Goal: Task Accomplishment & Management: Complete application form

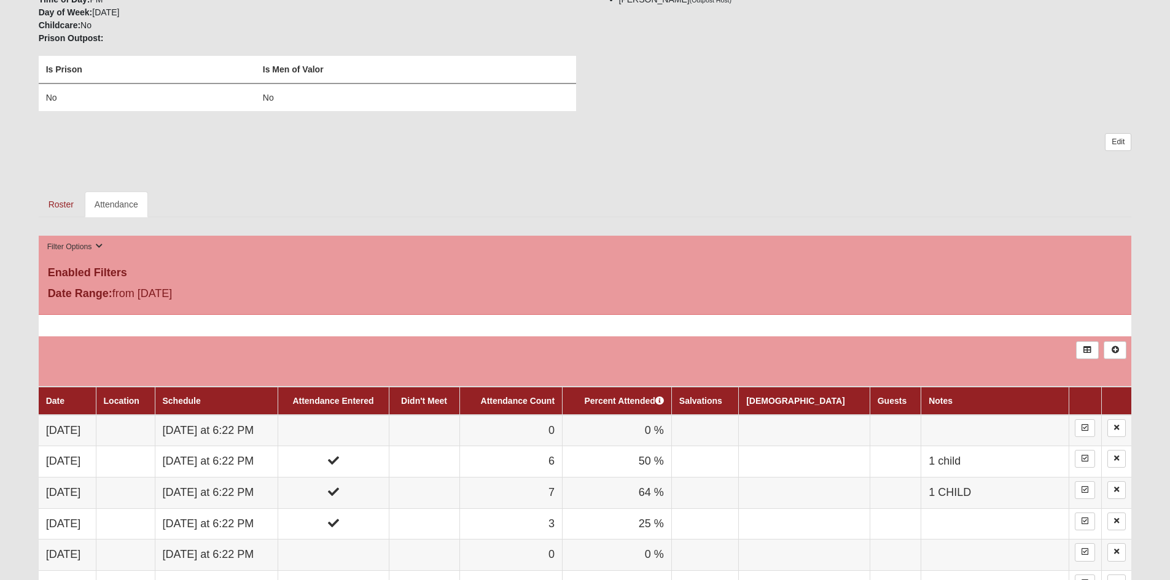
scroll to position [297, 0]
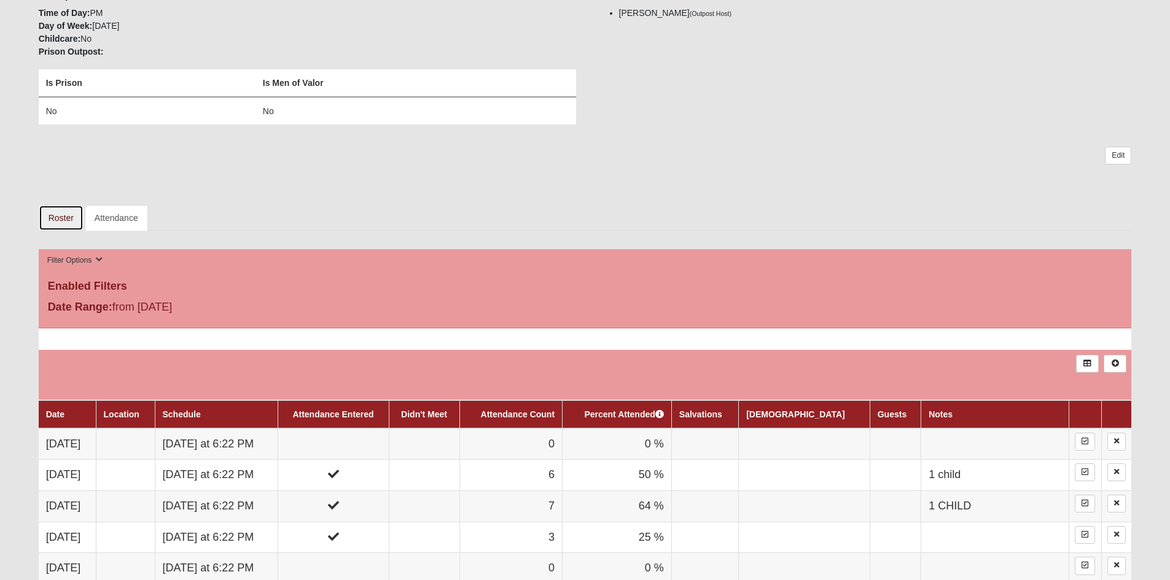
click at [52, 220] on link "Roster" at bounding box center [61, 218] width 45 height 26
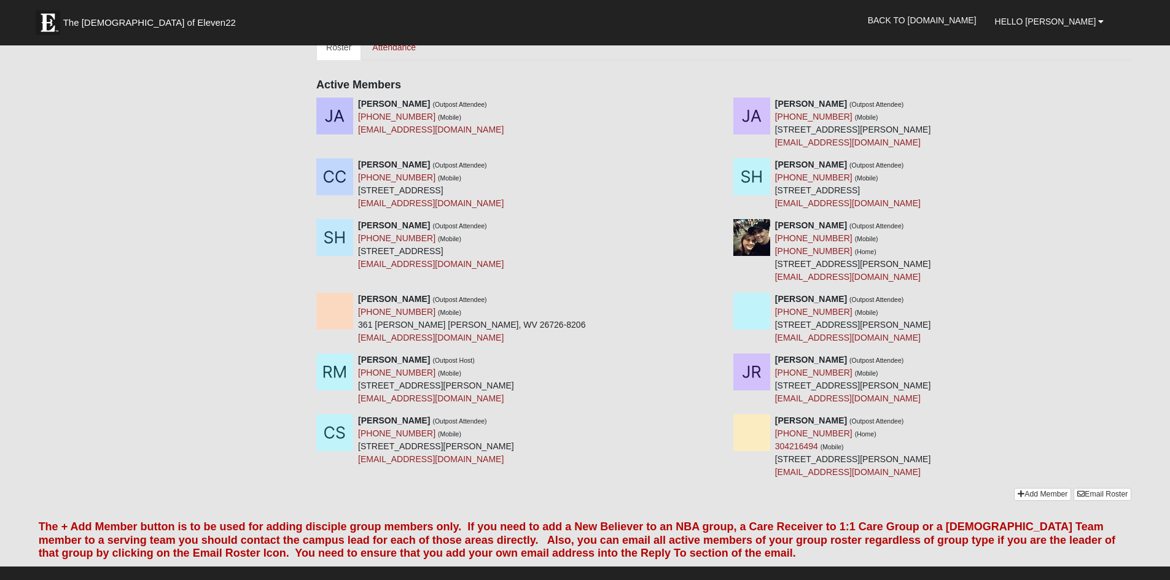
scroll to position [470, 0]
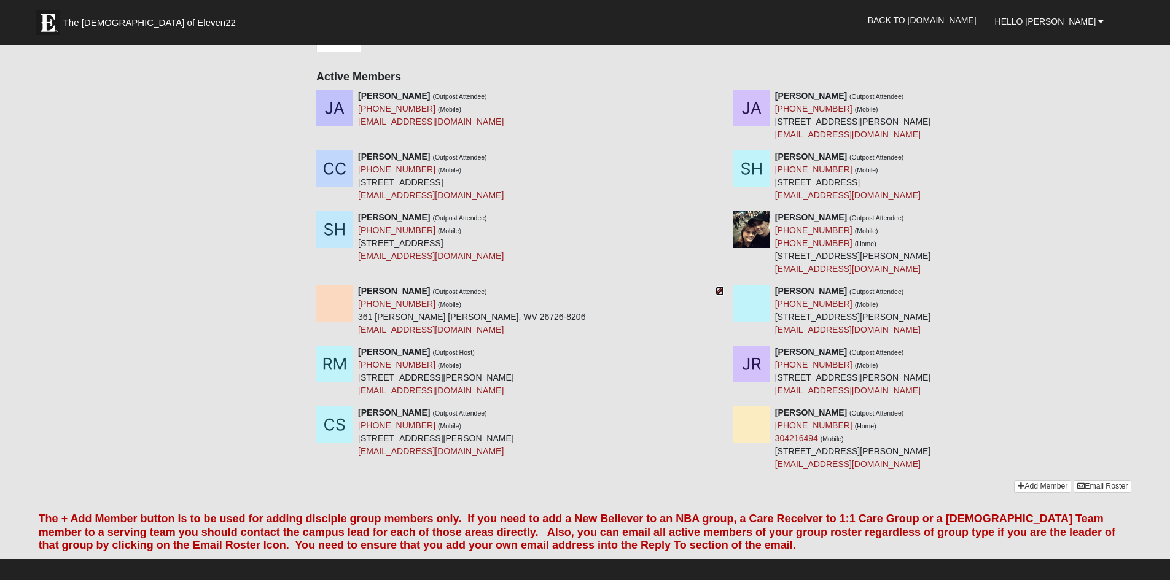
click at [718, 295] on icon at bounding box center [719, 291] width 9 height 9
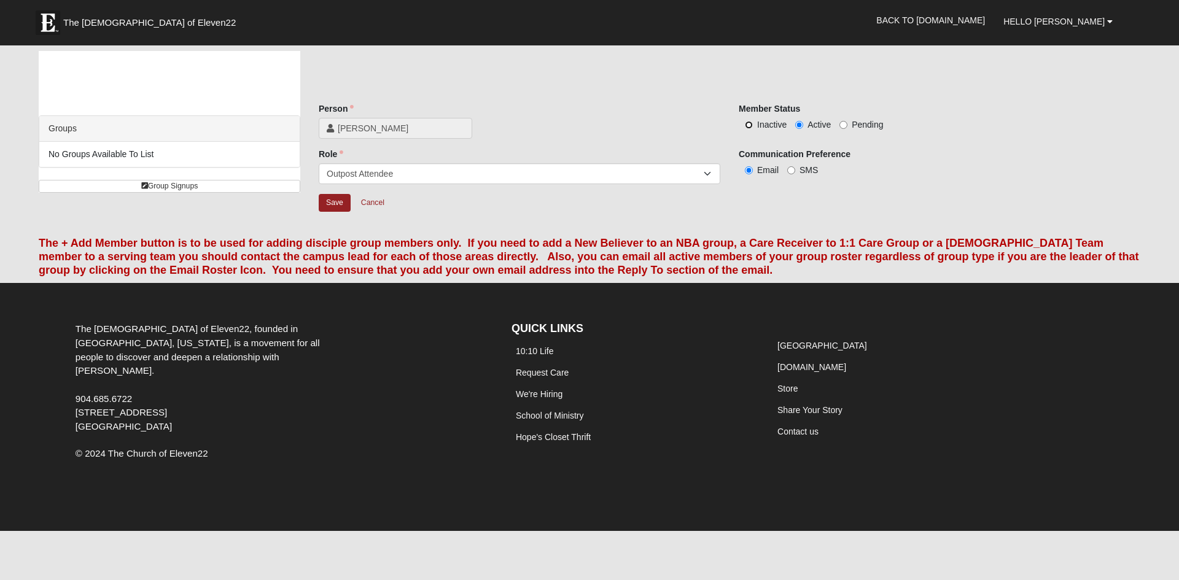
click at [747, 126] on input "Inactive" at bounding box center [749, 125] width 8 height 8
radio input "true"
drag, startPoint x: 1100, startPoint y: 162, endPoint x: 1178, endPoint y: 164, distance: 78.6
click at [1178, 164] on form "The Church of Eleven22 Hello Roger My Account Log Out Back to COE22.com" at bounding box center [589, 273] width 1179 height 516
drag, startPoint x: 334, startPoint y: 204, endPoint x: 756, endPoint y: 133, distance: 428.3
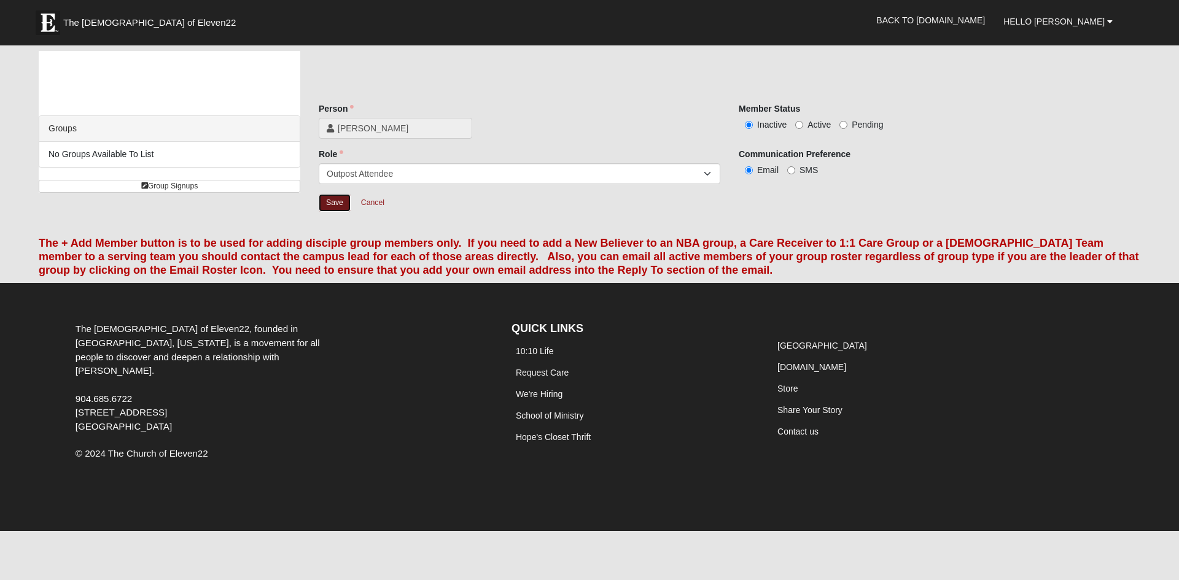
click at [753, 133] on div "Person Felicia Miller Person is required. Member Status Inactive Active Pending…" at bounding box center [729, 166] width 821 height 126
click at [791, 174] on input "SMS" at bounding box center [791, 170] width 8 height 8
radio input "true"
click at [346, 203] on input "Save" at bounding box center [335, 203] width 32 height 18
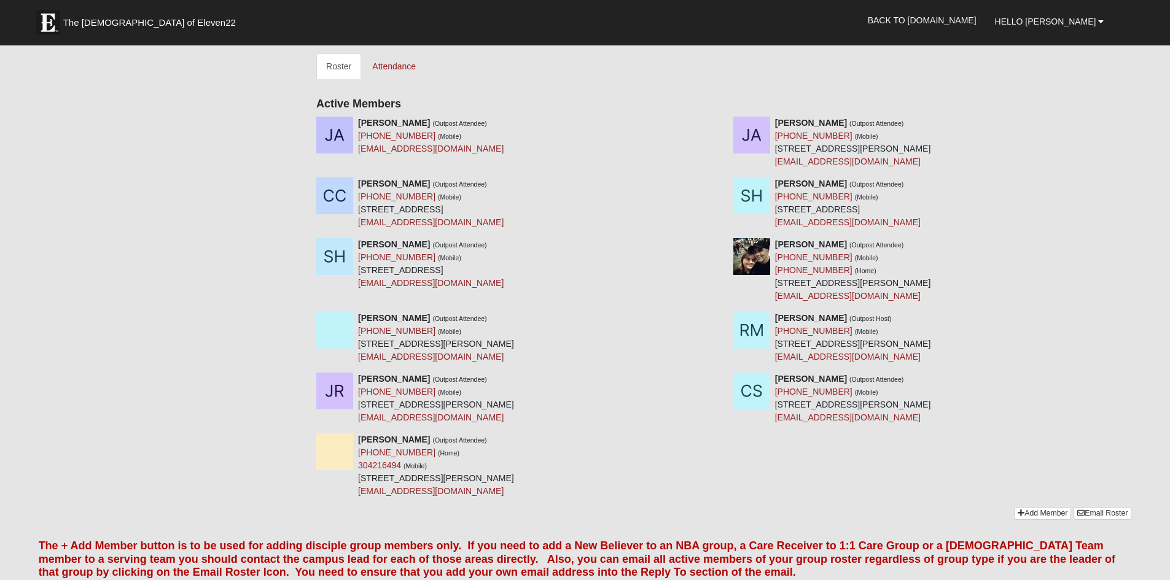
scroll to position [441, 0]
click at [1134, 379] on icon at bounding box center [1135, 380] width 9 height 9
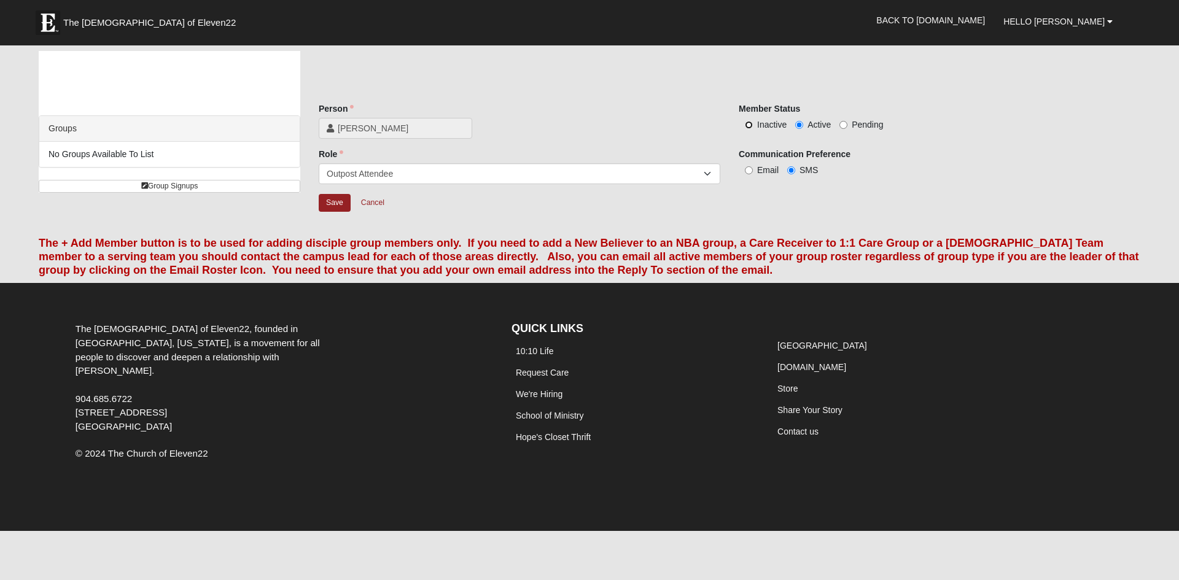
click at [752, 126] on input "Inactive" at bounding box center [749, 125] width 8 height 8
radio input "true"
click at [337, 204] on input "Save" at bounding box center [335, 203] width 32 height 18
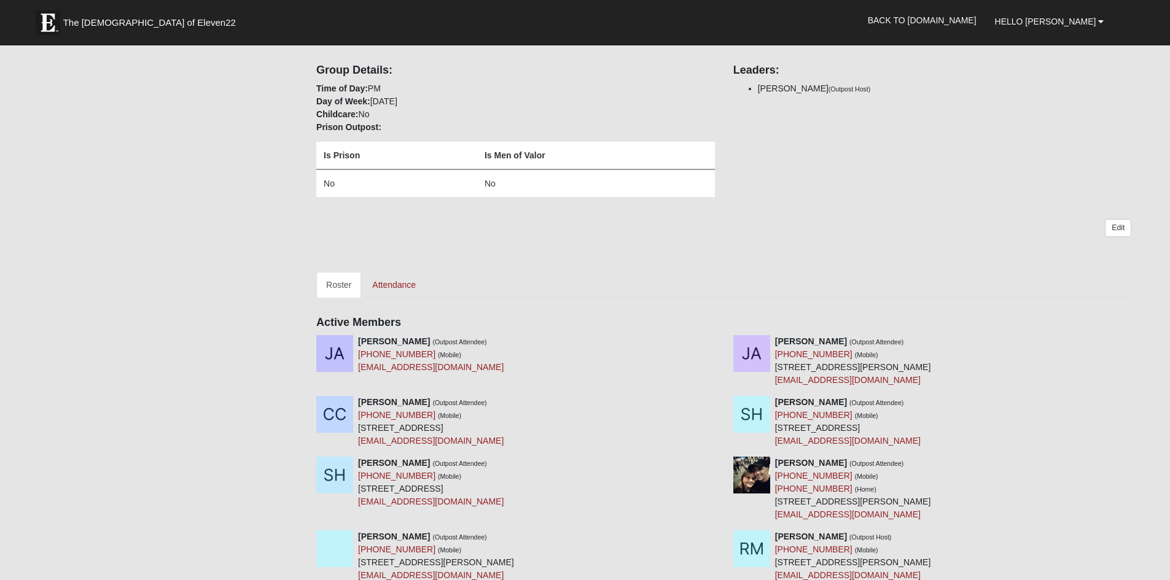
scroll to position [192, 0]
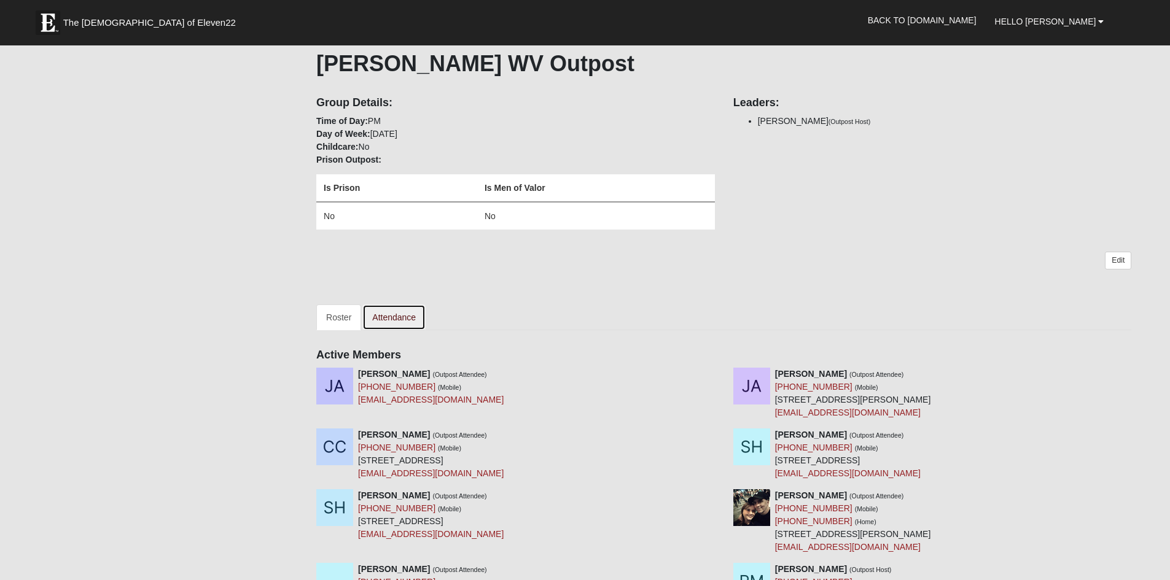
click at [392, 314] on link "Attendance" at bounding box center [393, 318] width 63 height 26
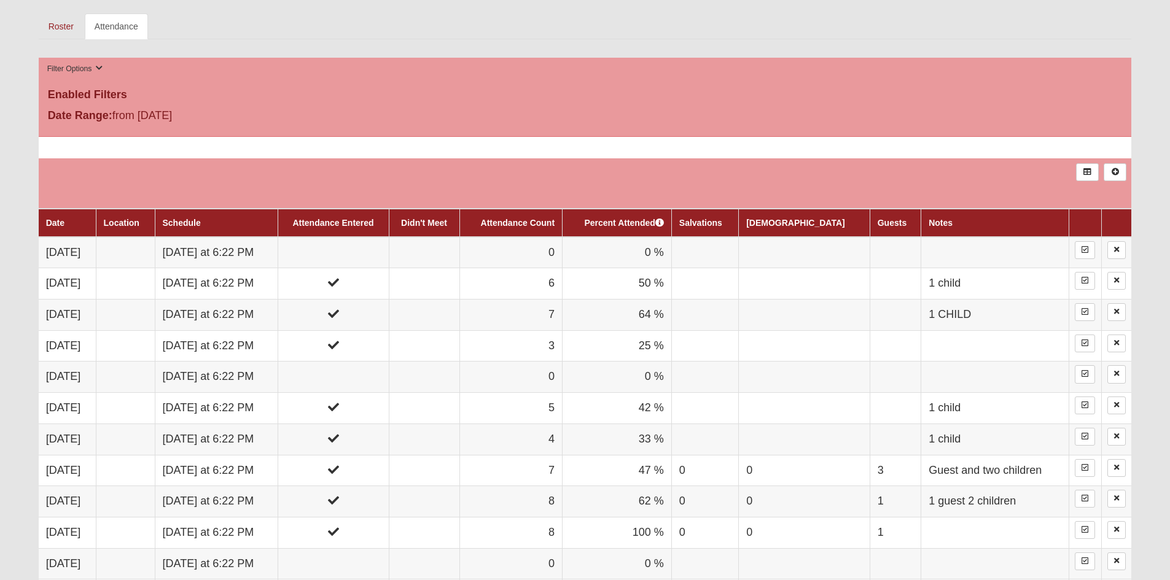
scroll to position [492, 0]
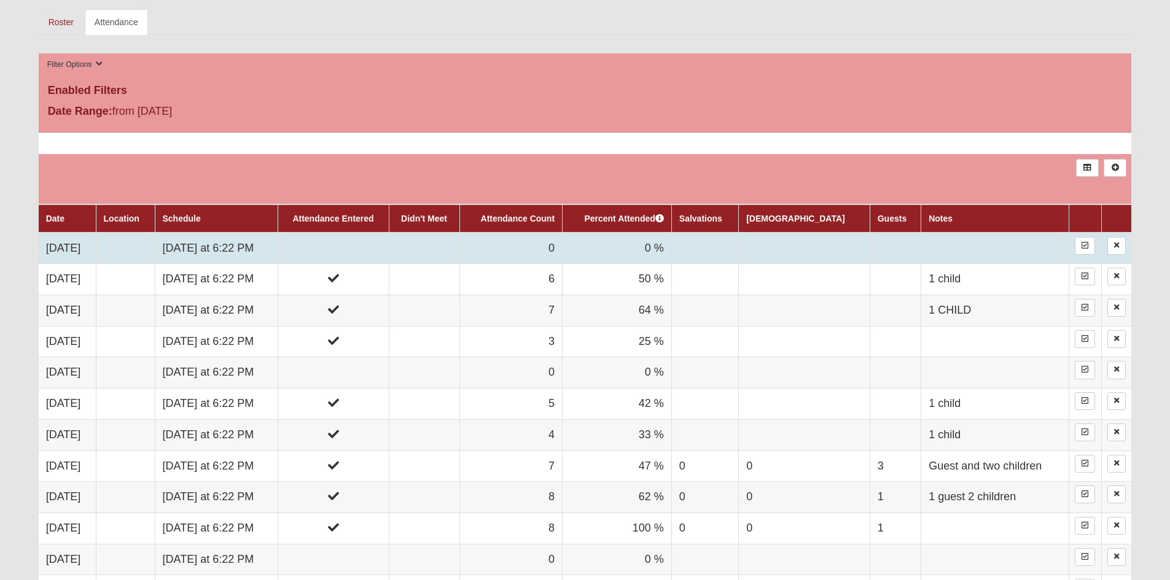
click at [384, 246] on td at bounding box center [332, 248] width 111 height 31
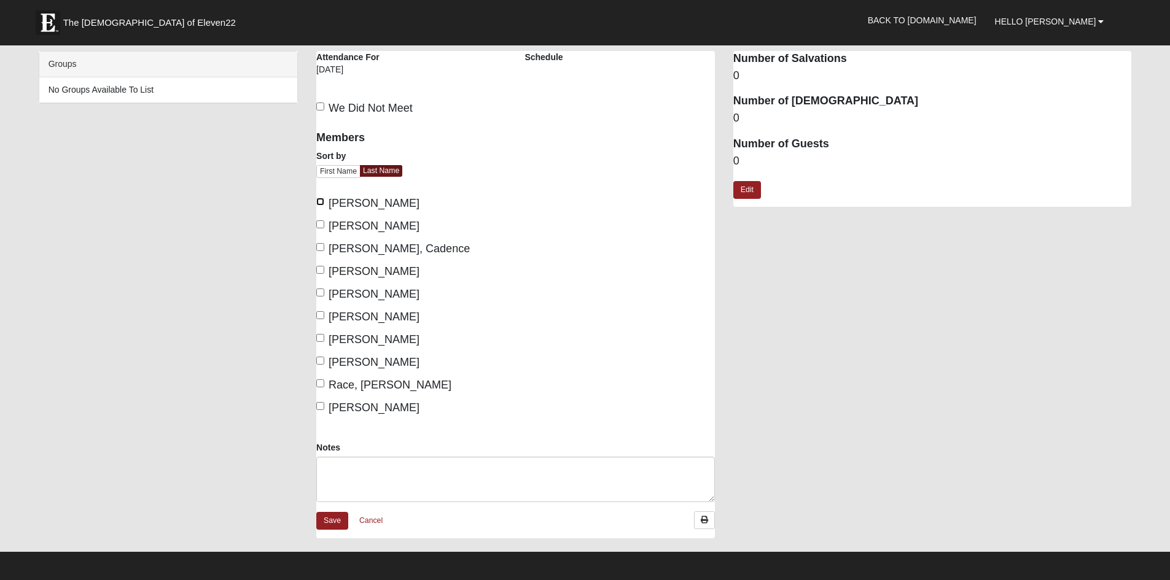
click at [317, 203] on input "[PERSON_NAME]" at bounding box center [320, 202] width 8 height 8
checkbox input "true"
click at [322, 228] on input "[PERSON_NAME]" at bounding box center [320, 224] width 8 height 8
checkbox input "true"
click at [320, 247] on input "[PERSON_NAME], Cadence" at bounding box center [320, 247] width 8 height 8
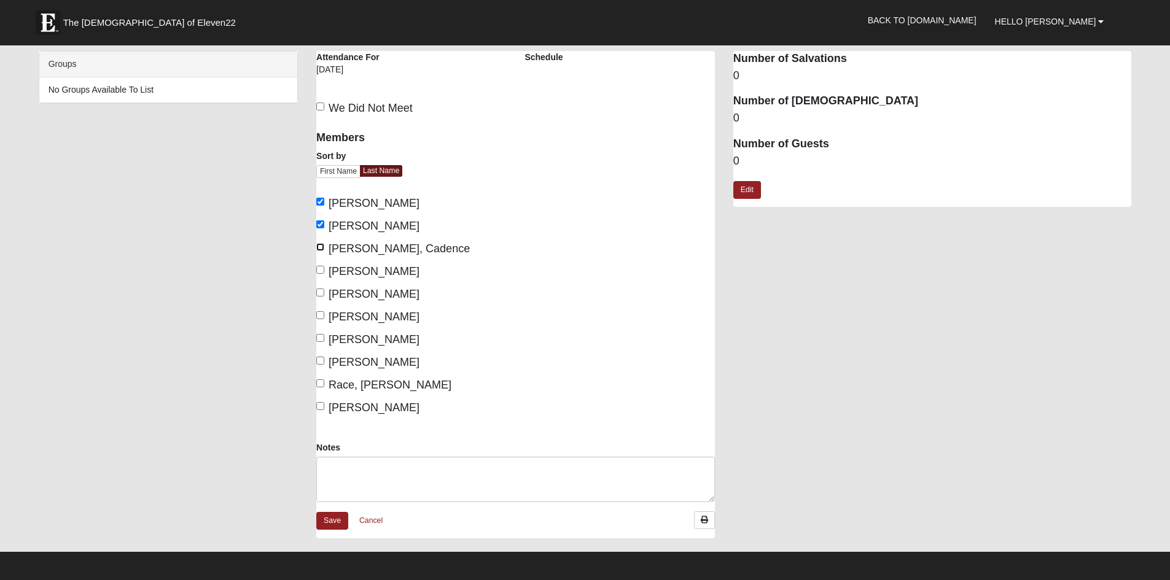
checkbox input "true"
click at [324, 271] on input "[PERSON_NAME]" at bounding box center [320, 270] width 8 height 8
checkbox input "true"
click at [324, 289] on input "[PERSON_NAME]" at bounding box center [320, 293] width 8 height 8
checkbox input "true"
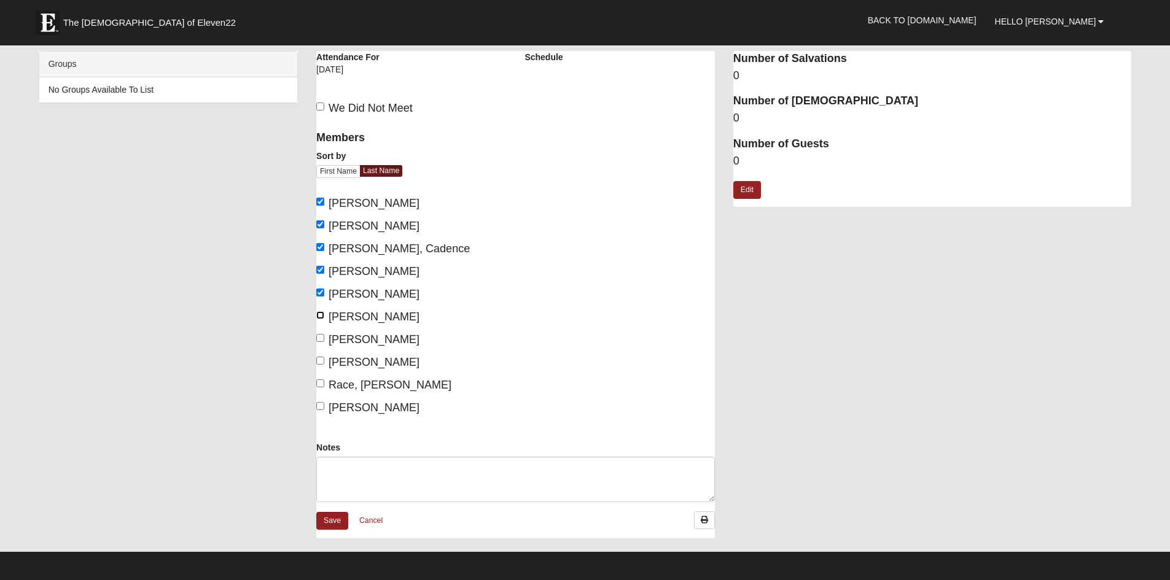
click at [319, 317] on input "[PERSON_NAME]" at bounding box center [320, 315] width 8 height 8
checkbox input "true"
click at [319, 348] on label "[PERSON_NAME]" at bounding box center [367, 340] width 103 height 17
click at [319, 342] on input "[PERSON_NAME]" at bounding box center [320, 338] width 8 height 8
checkbox input "true"
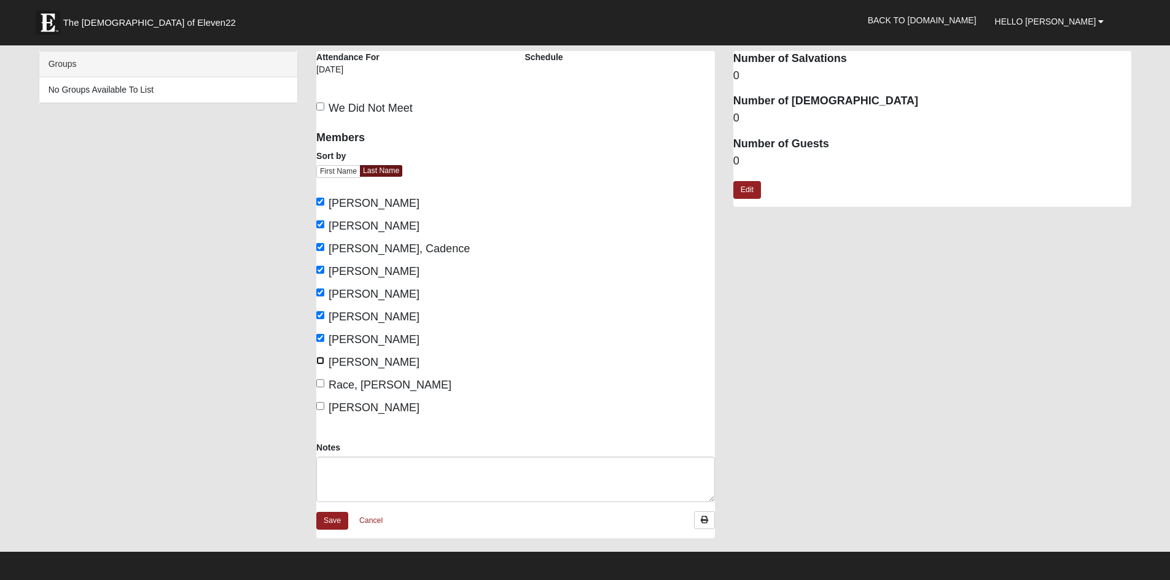
click at [319, 363] on input "[PERSON_NAME]" at bounding box center [320, 361] width 8 height 8
checkbox input "true"
click at [319, 389] on label "Race, [PERSON_NAME]" at bounding box center [383, 385] width 135 height 17
click at [319, 387] on input "Race, [PERSON_NAME]" at bounding box center [320, 383] width 8 height 8
checkbox input "true"
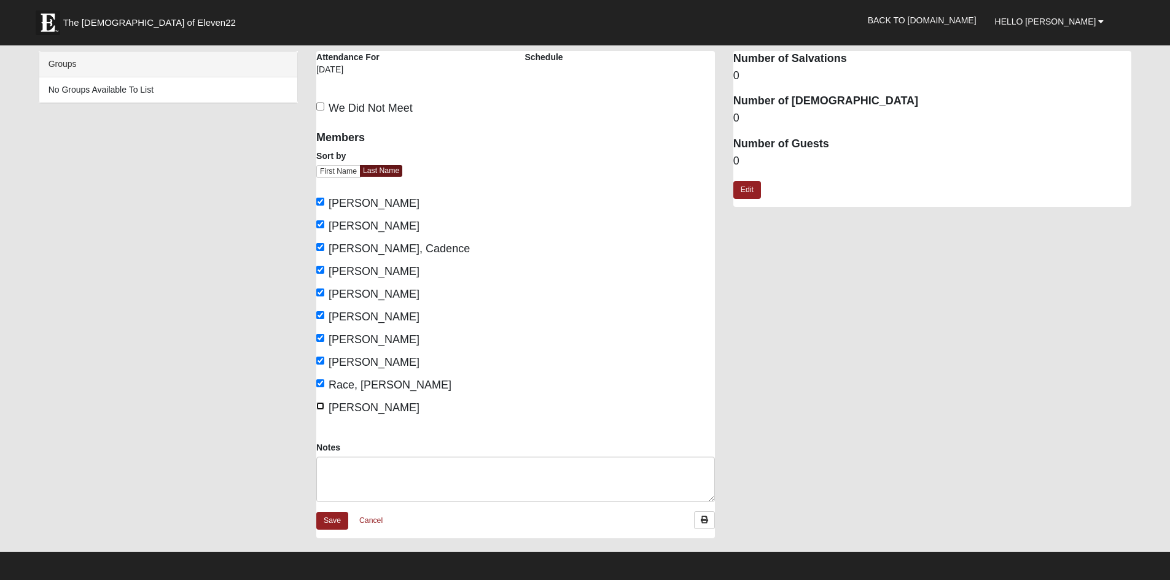
click at [318, 408] on input "[PERSON_NAME]" at bounding box center [320, 406] width 8 height 8
checkbox input "true"
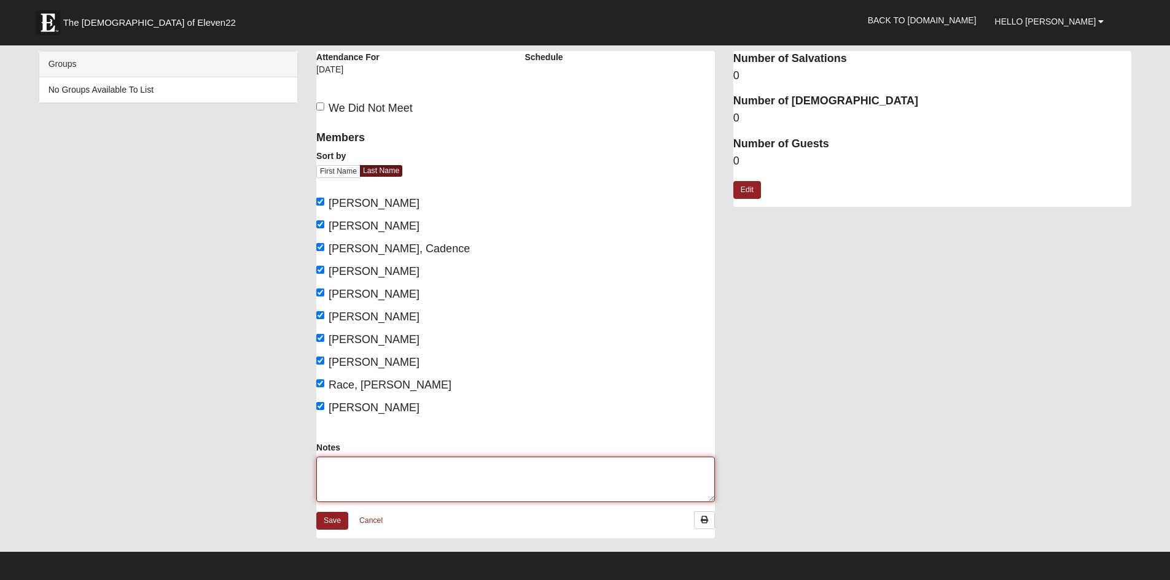
click at [354, 467] on textarea "Notes" at bounding box center [515, 479] width 398 height 45
click at [325, 487] on textarea "twjavascript:__doPostBack('ctl00$main$ctl12$ctl01$ctl00$lbSave','')o children" at bounding box center [515, 479] width 398 height 45
drag, startPoint x: 583, startPoint y: 474, endPoint x: 314, endPoint y: 471, distance: 268.9
click at [314, 471] on div "Notes twjavascript:__doPostBack('ctl00$main$ctl12$ctl01$ctl00$lbSave','')o chil…" at bounding box center [515, 476] width 417 height 70
type textarea "two children"
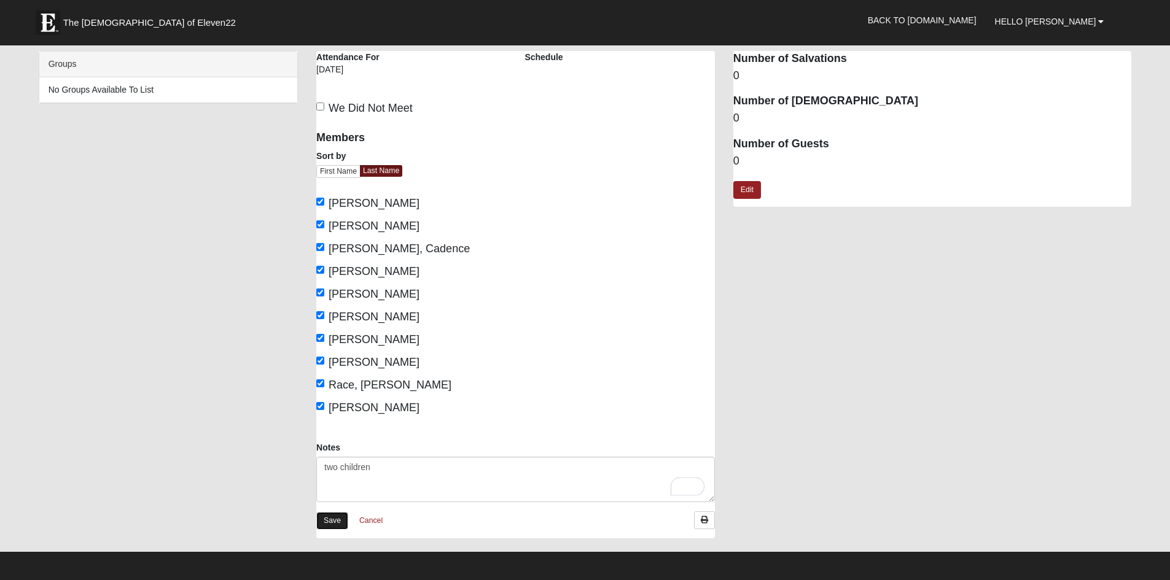
click at [333, 522] on link "Save" at bounding box center [332, 521] width 32 height 18
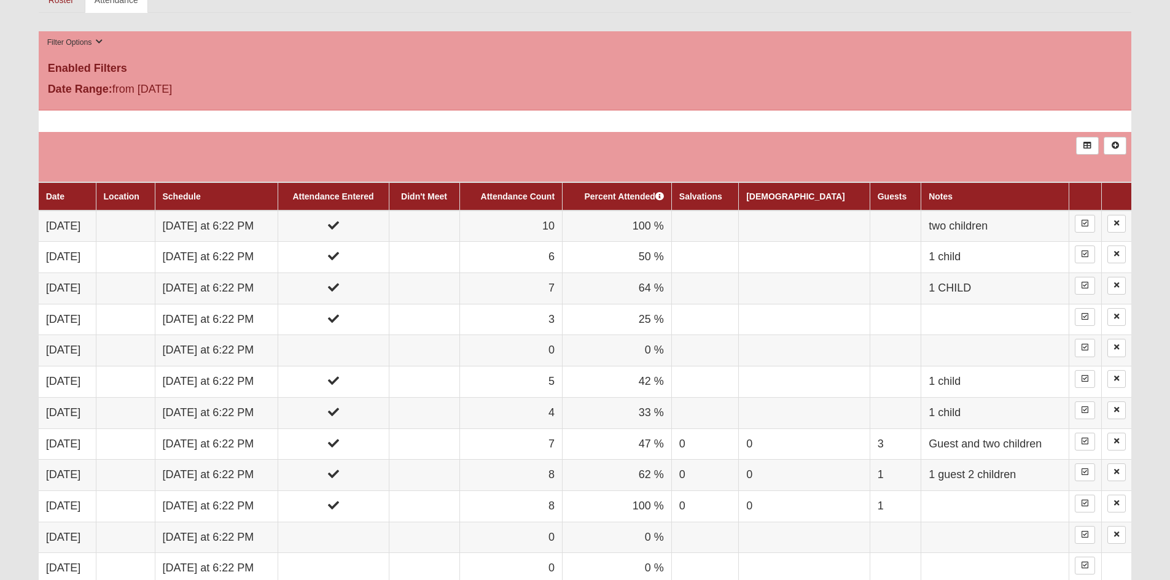
scroll to position [532, 0]
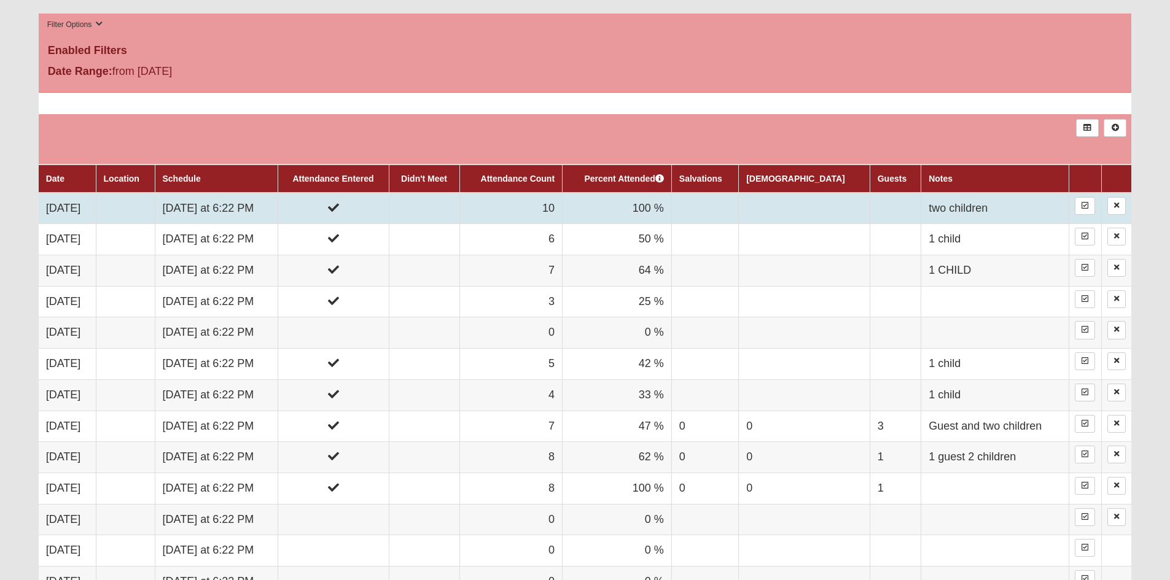
click at [562, 208] on td "10" at bounding box center [510, 208] width 103 height 31
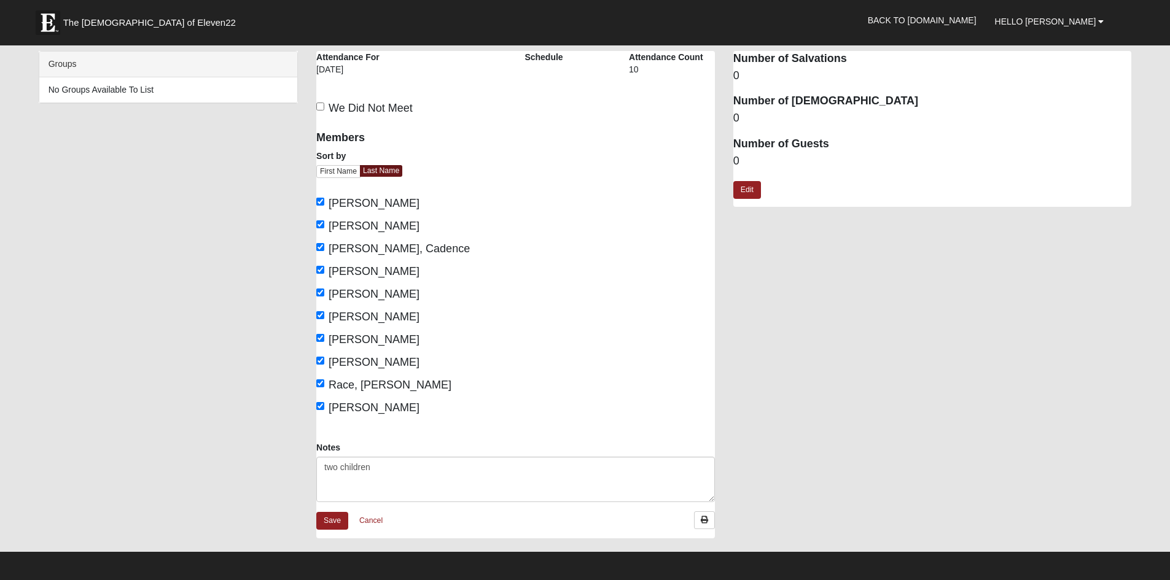
click at [762, 190] on div "Number of Salvations 0 Number of [DEMOGRAPHIC_DATA] 0 Number of Guests 0 Edit" at bounding box center [932, 129] width 398 height 156
click at [748, 198] on link "Edit" at bounding box center [747, 190] width 28 height 18
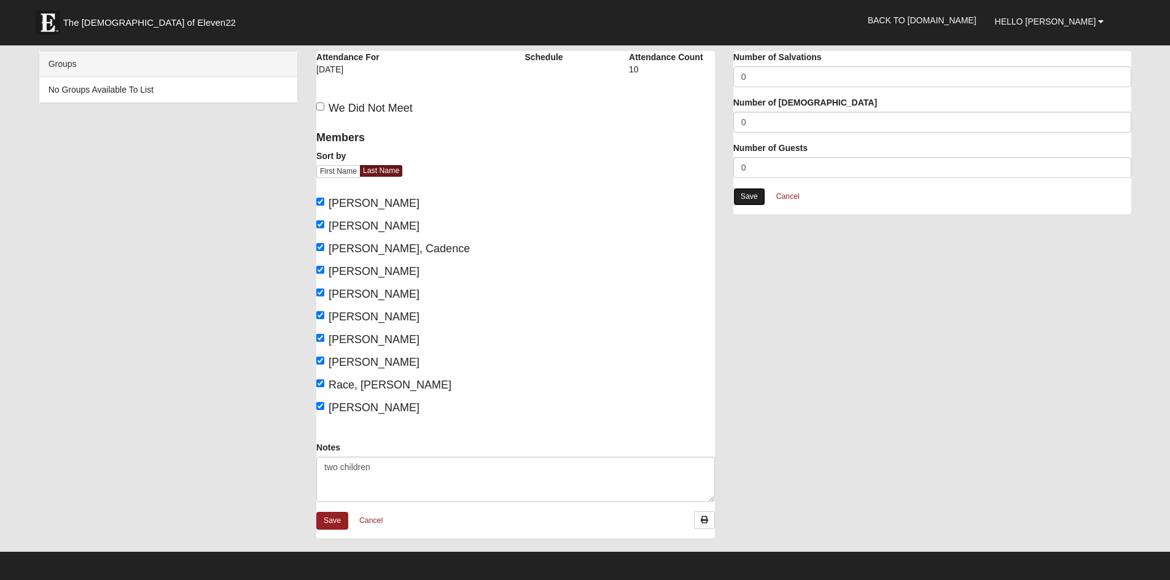
click at [751, 197] on link "Save" at bounding box center [749, 197] width 32 height 18
